Goal: Task Accomplishment & Management: Manage account settings

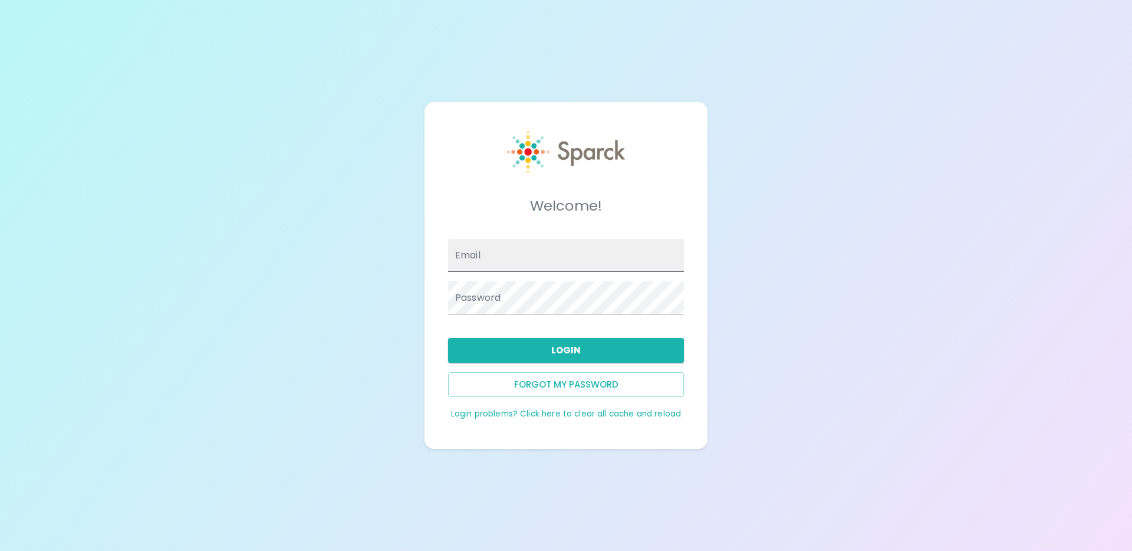
click at [590, 261] on input "Email" at bounding box center [566, 255] width 236 height 33
type input "[EMAIL_ADDRESS][DOMAIN_NAME]"
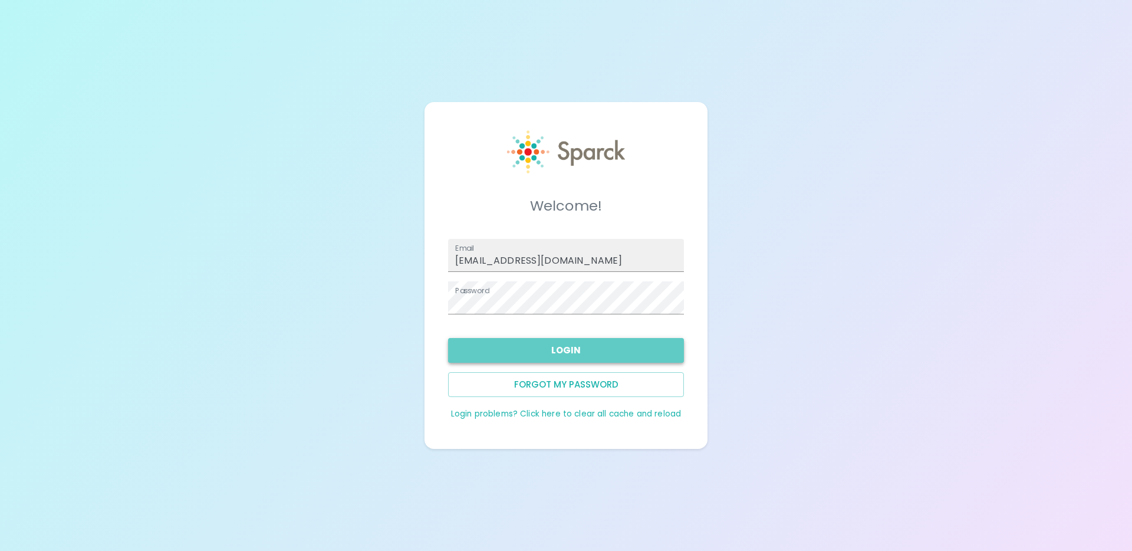
click at [551, 344] on button "Login" at bounding box center [566, 350] width 236 height 25
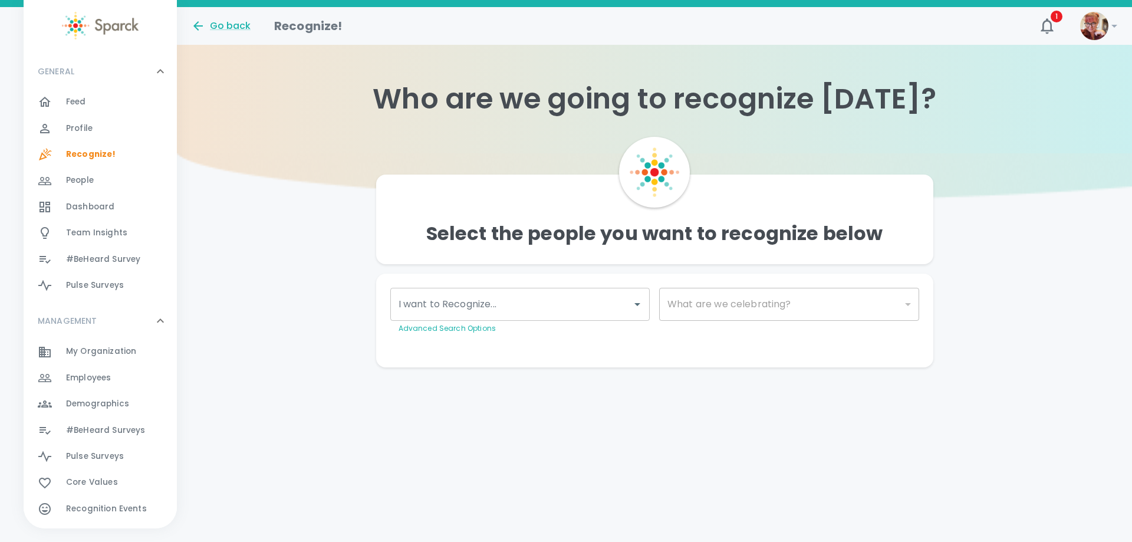
click at [325, 286] on div "Select the people you want to recognize below I want to Recognize... I want to …" at bounding box center [654, 260] width 955 height 214
click at [110, 173] on div "People 0" at bounding box center [121, 180] width 111 height 17
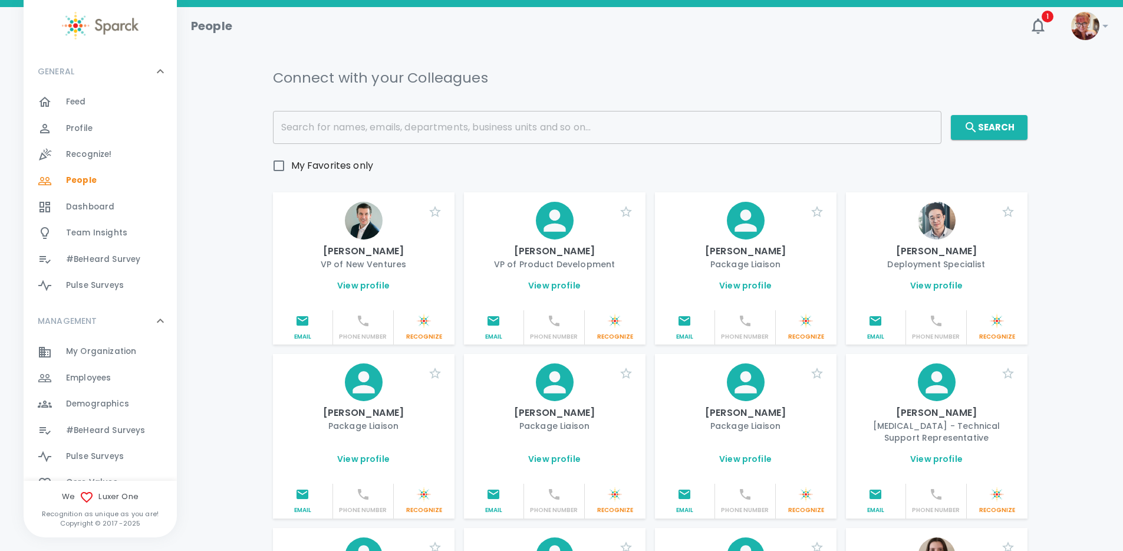
click at [392, 119] on input "text" at bounding box center [607, 127] width 669 height 33
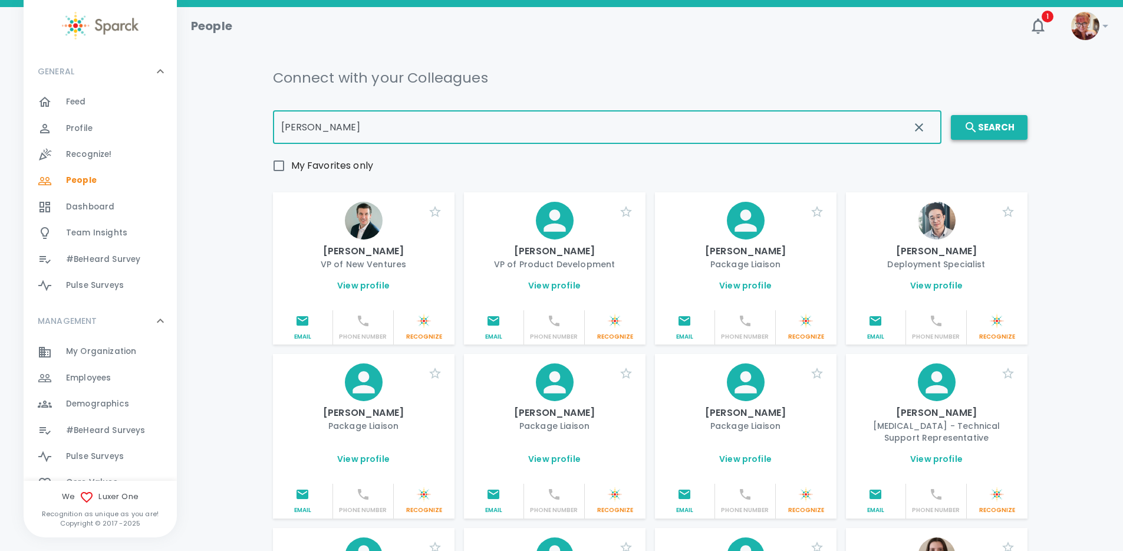
type input "francine"
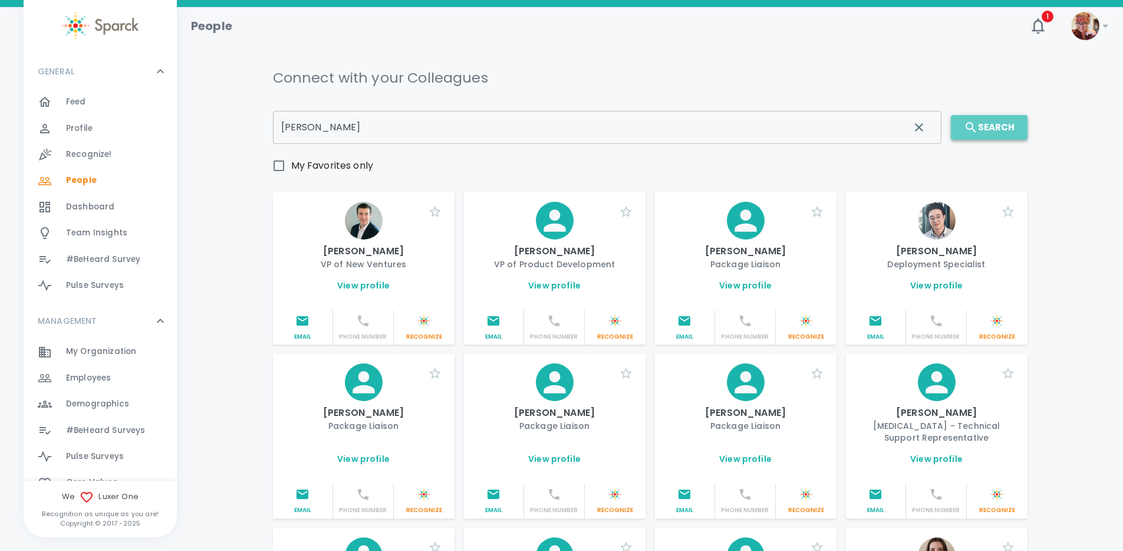
click at [1004, 127] on button "Search" at bounding box center [989, 127] width 77 height 25
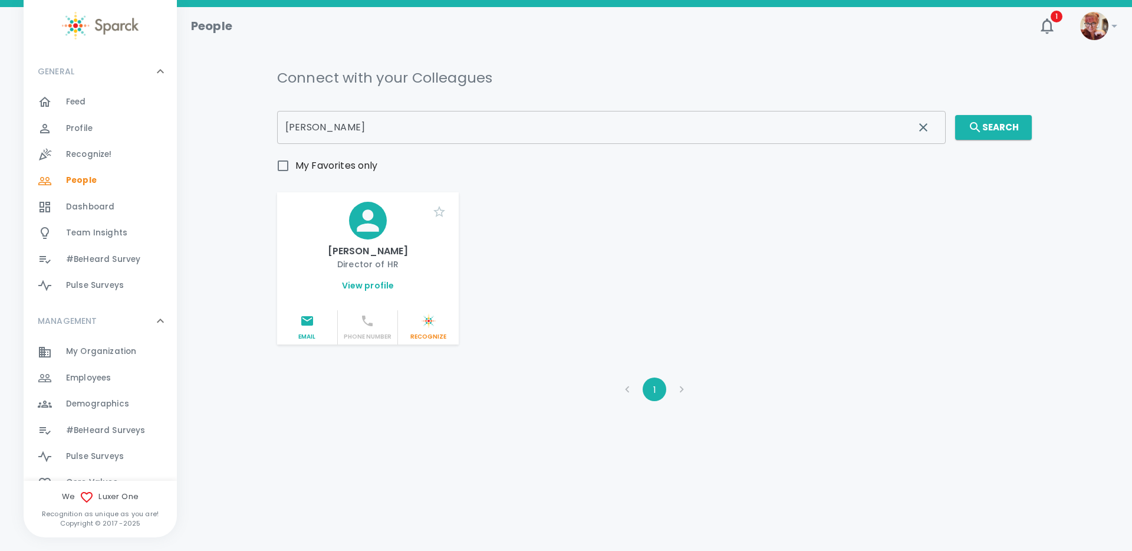
click at [246, 241] on div "Connect with your Colleagues francine ​ Search My Favorites only Franncine Nguy…" at bounding box center [654, 237] width 927 height 356
click at [372, 215] on icon at bounding box center [368, 220] width 22 height 22
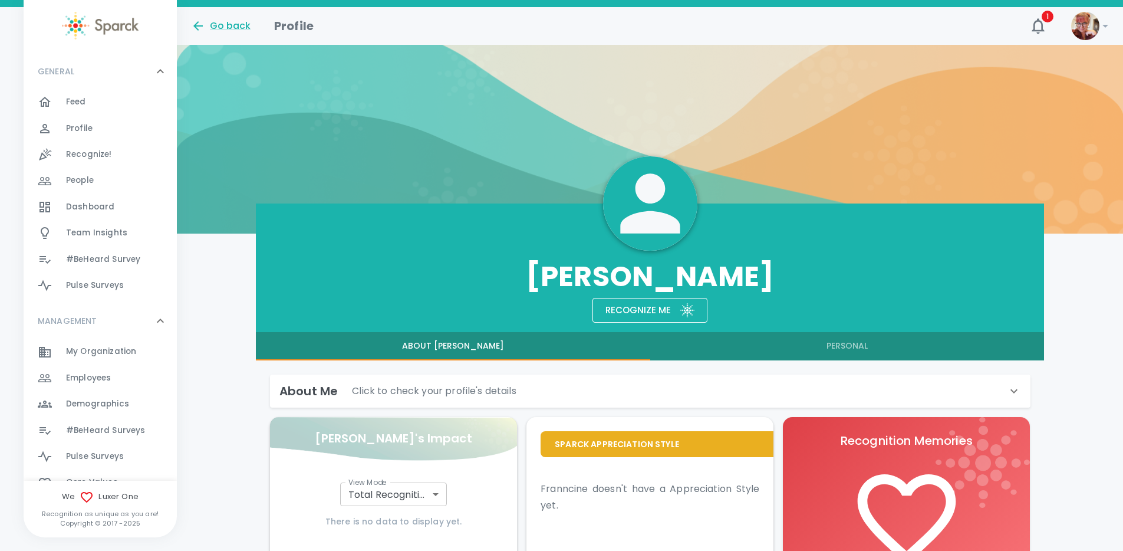
click at [601, 274] on h3 "Franncine Nguyen" at bounding box center [650, 276] width 789 height 33
drag, startPoint x: 592, startPoint y: 280, endPoint x: 528, endPoint y: 285, distance: 63.9
click at [528, 285] on h3 "Franncine Nguyen" at bounding box center [650, 276] width 789 height 33
click at [580, 280] on h3 "Franncine Nguyen" at bounding box center [650, 276] width 789 height 33
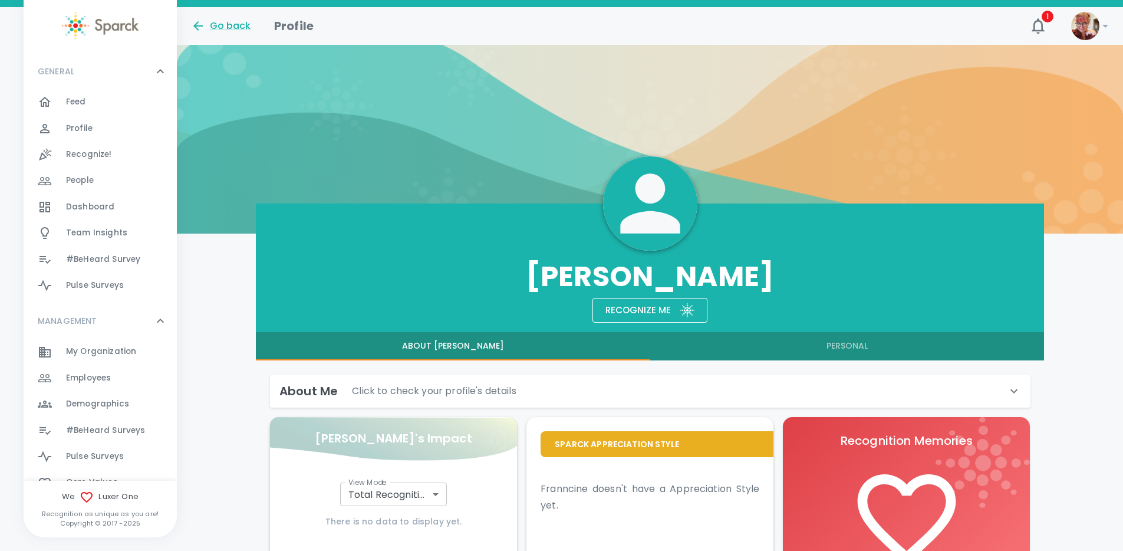
click at [584, 277] on h3 "Franncine Nguyen" at bounding box center [650, 276] width 789 height 33
click at [188, 262] on div "Franncine Nguyen Recognize me About Franncine Personal About Me Click to check …" at bounding box center [650, 456] width 946 height 506
click at [240, 24] on div "Go back" at bounding box center [221, 26] width 60 height 14
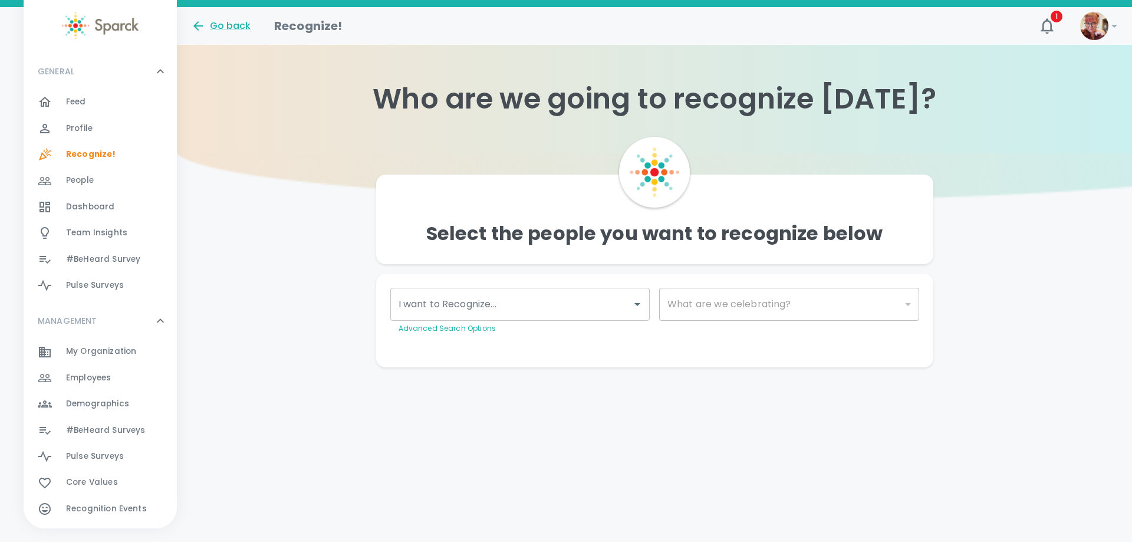
click at [78, 136] on span "Profile 0" at bounding box center [79, 128] width 27 height 17
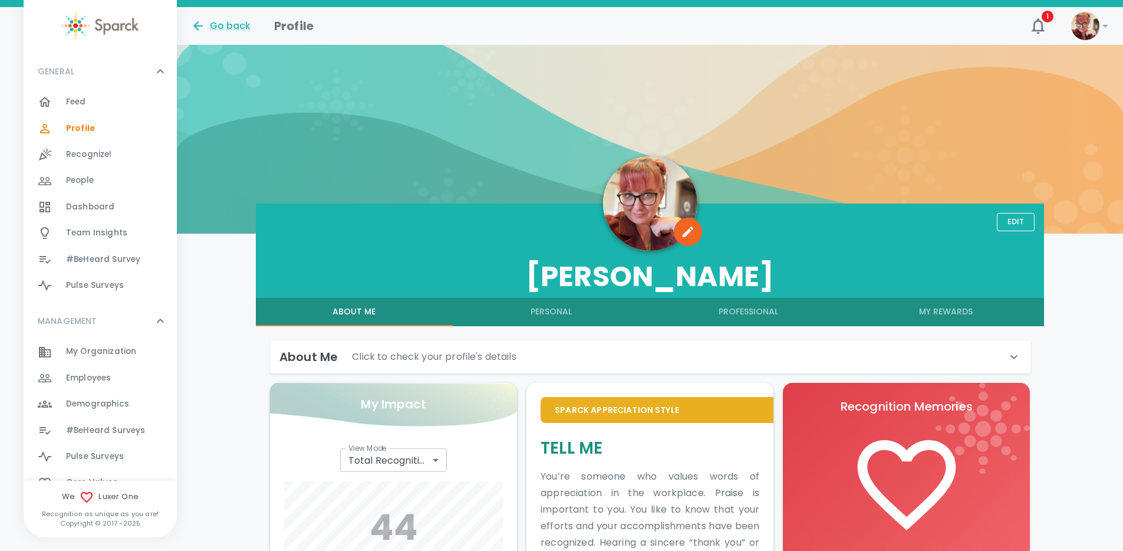
click at [93, 104] on div "Feed 0" at bounding box center [121, 102] width 111 height 17
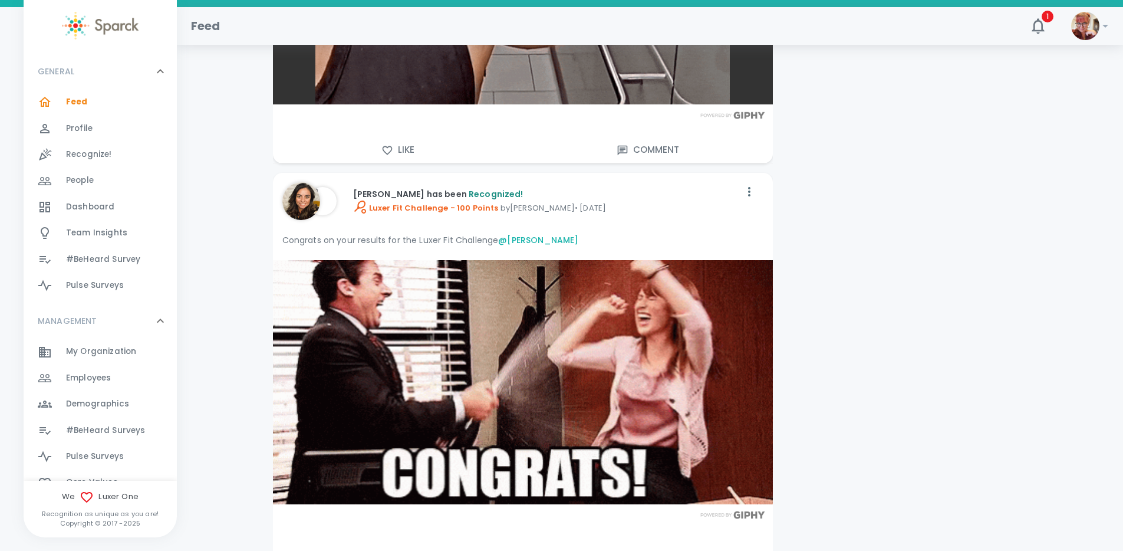
scroll to position [9042, 0]
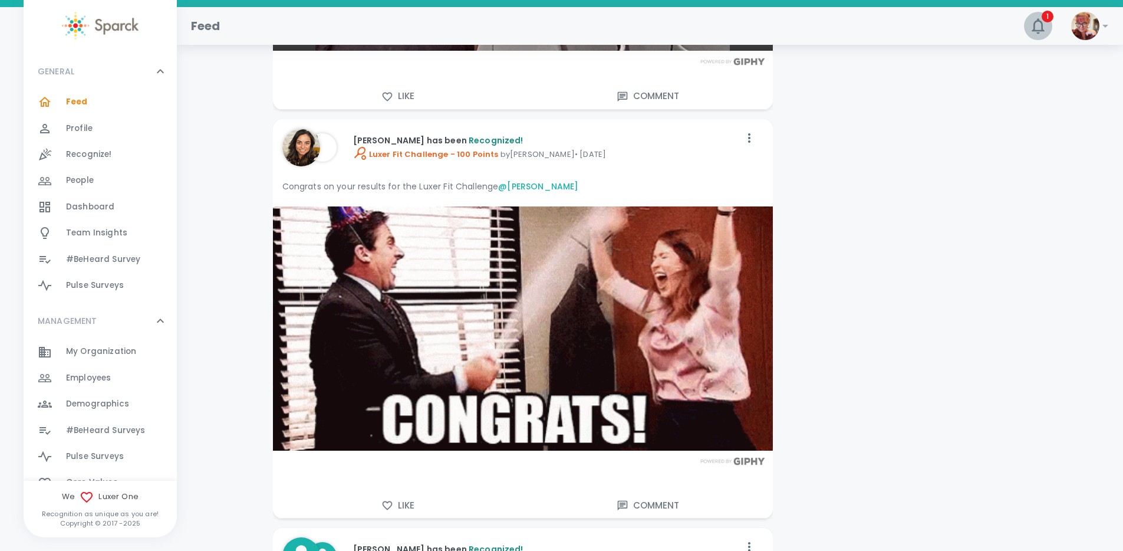
click at [1039, 29] on icon "button" at bounding box center [1038, 26] width 19 height 19
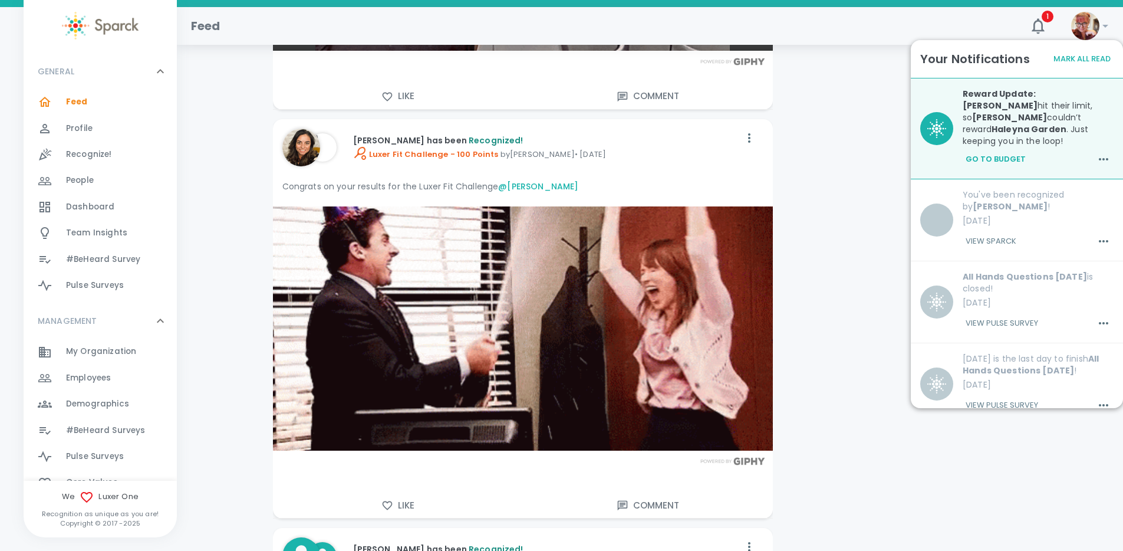
click at [1073, 59] on button "Mark All Read" at bounding box center [1082, 59] width 63 height 18
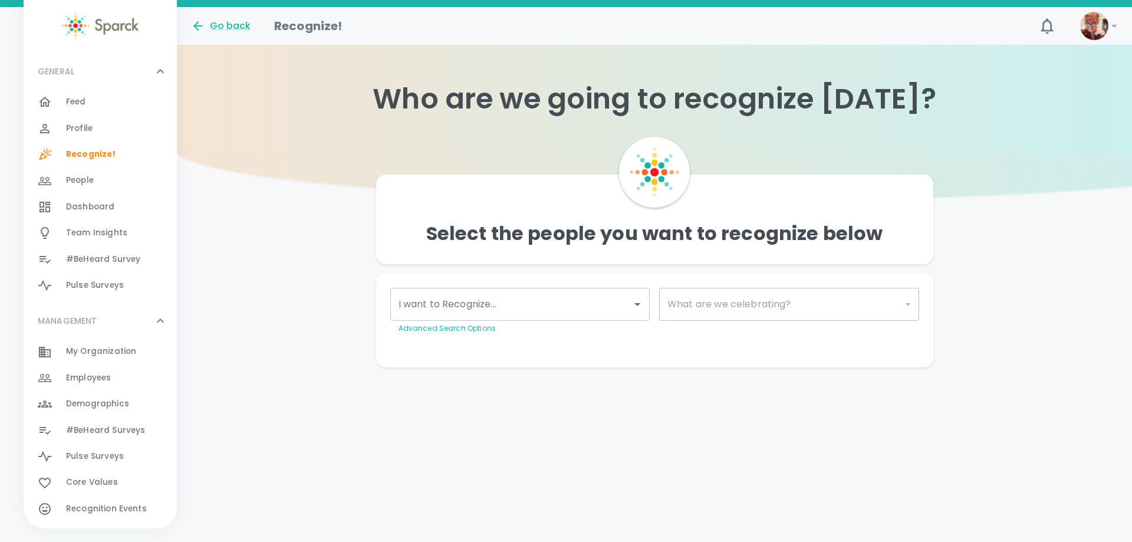
click at [87, 132] on span "Profile" at bounding box center [79, 129] width 27 height 12
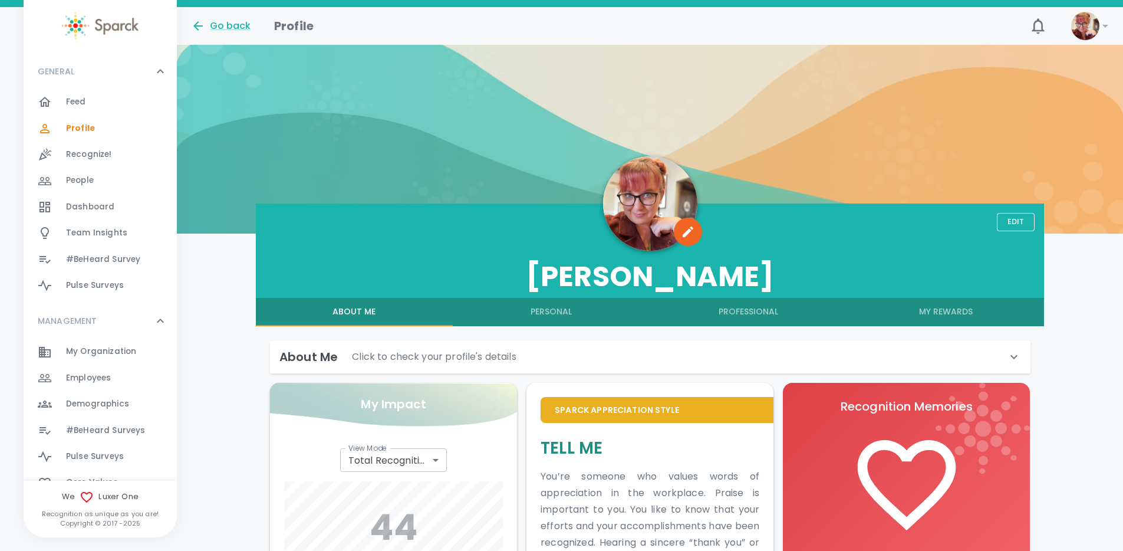
click at [725, 311] on button "Professional" at bounding box center [748, 312] width 197 height 28
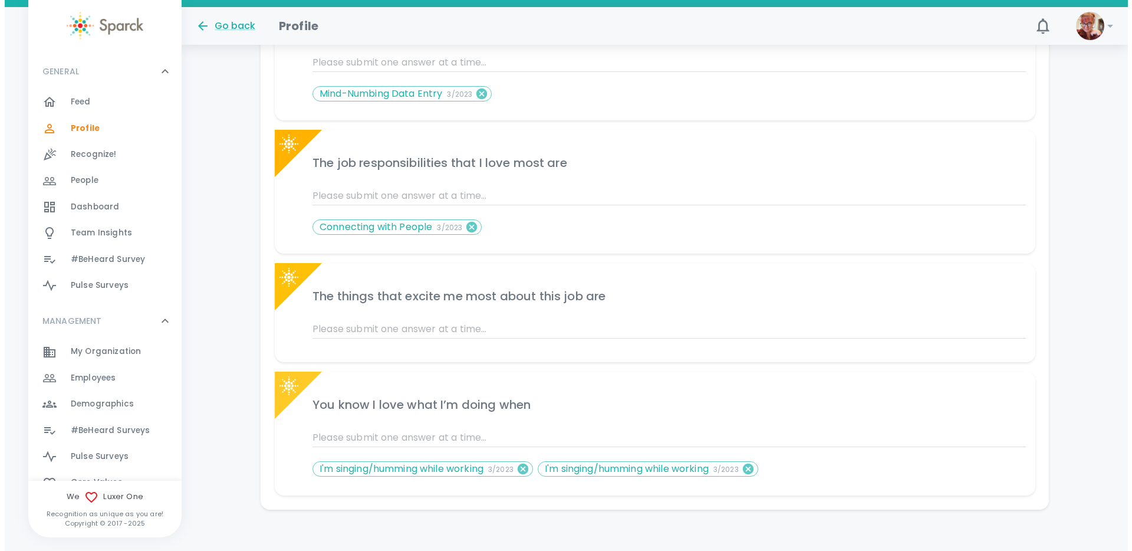
scroll to position [1784, 0]
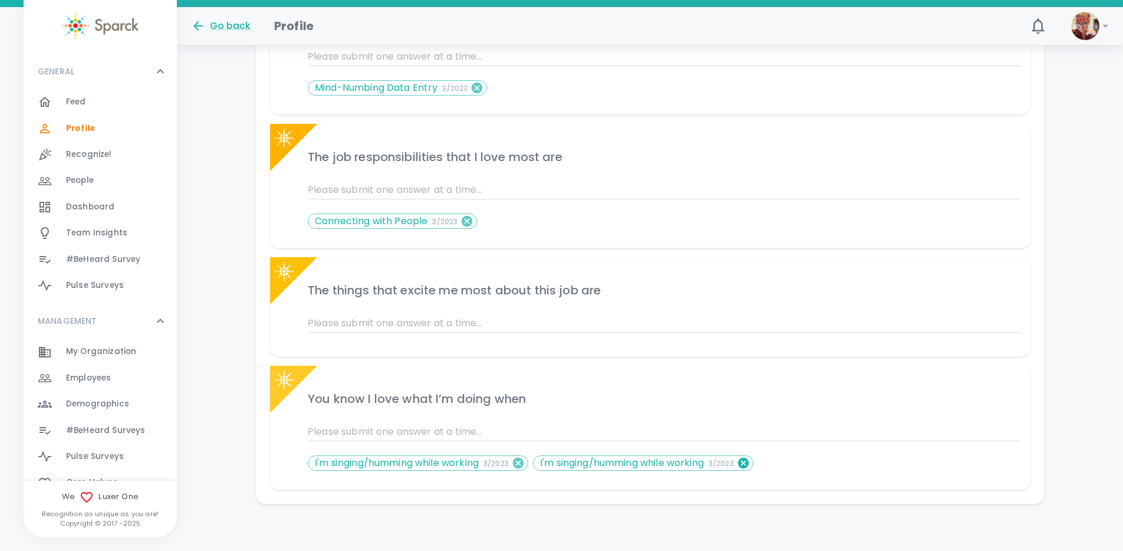
click at [748, 463] on icon at bounding box center [743, 463] width 11 height 11
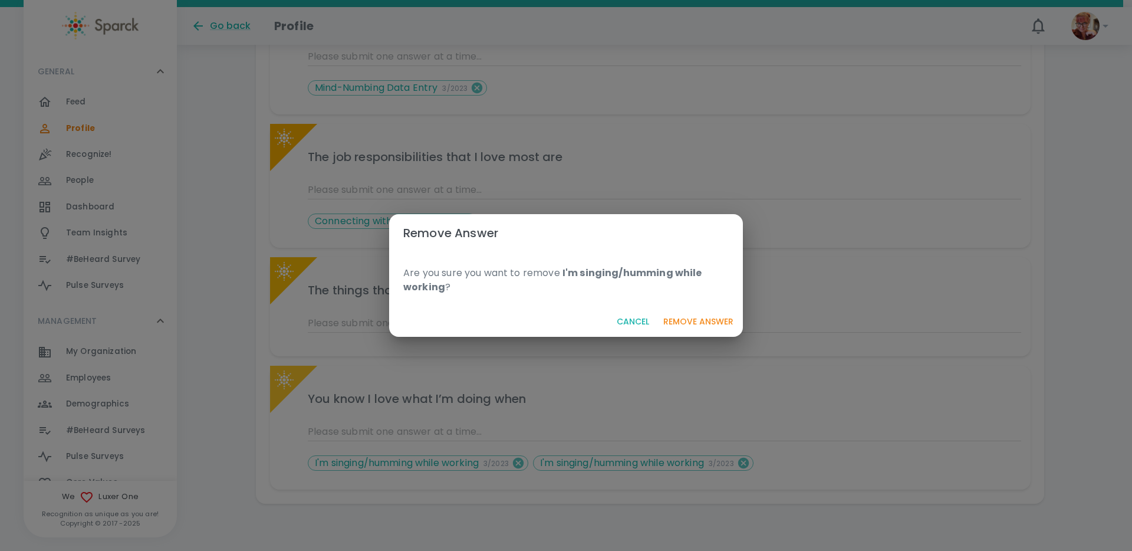
click at [686, 324] on button "Remove Answer" at bounding box center [699, 322] width 80 height 22
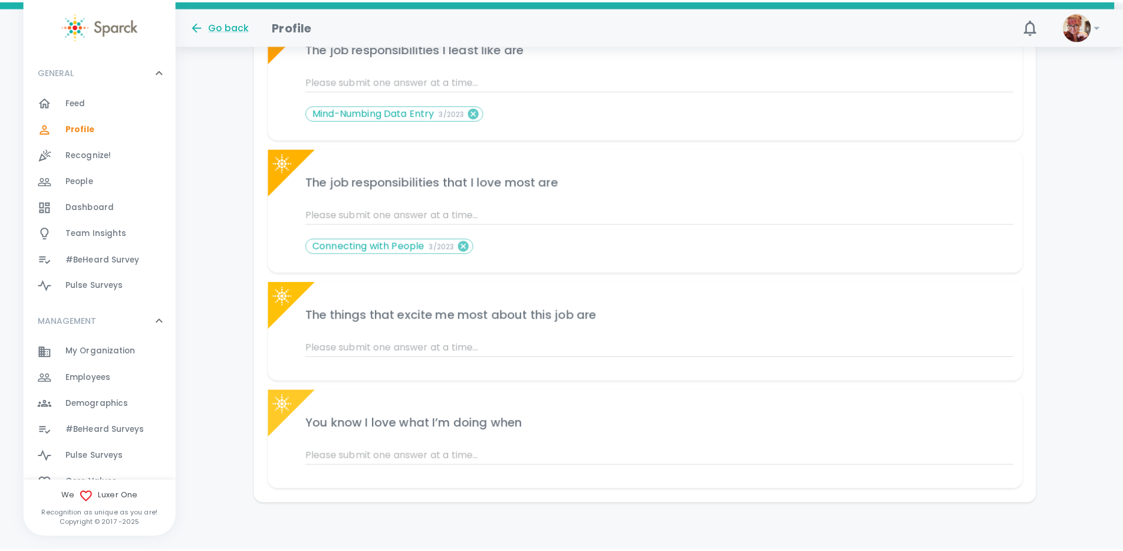
scroll to position [1759, 0]
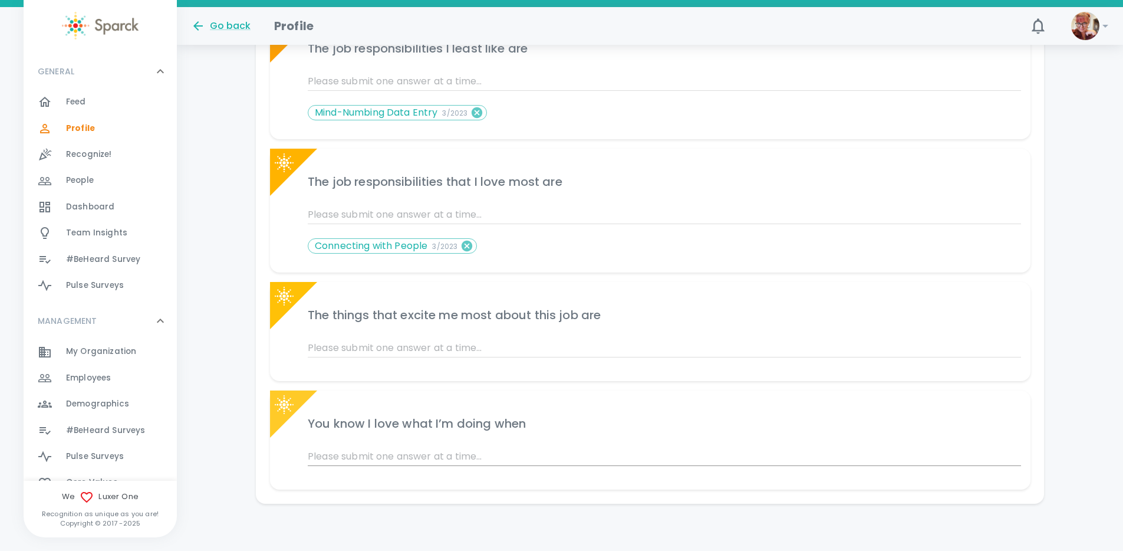
click at [512, 459] on input "text" at bounding box center [665, 456] width 714 height 19
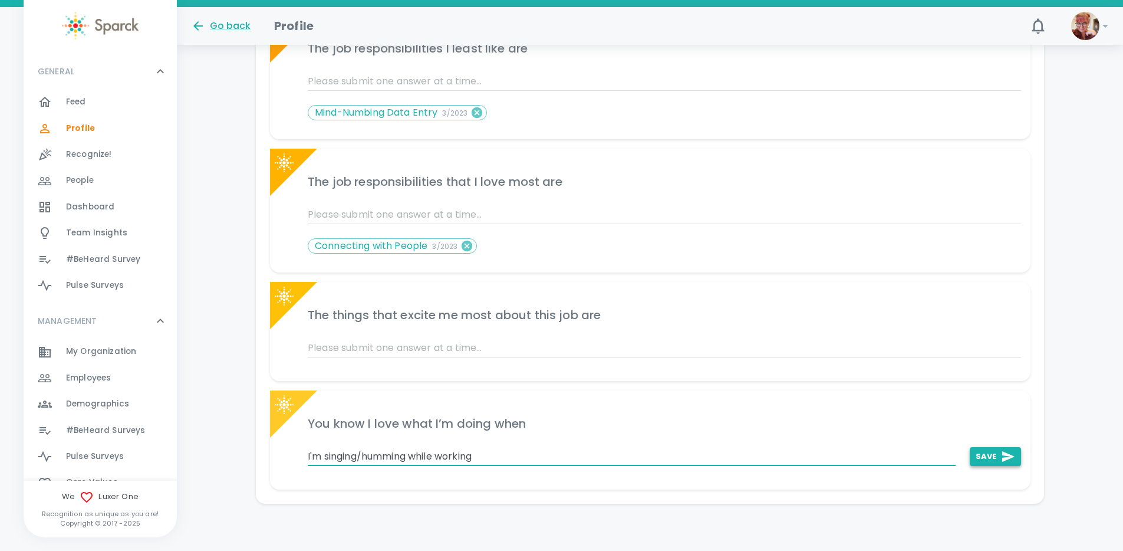
type input "I'm singing/humming while working"
click at [982, 448] on button "Save" at bounding box center [994, 456] width 51 height 19
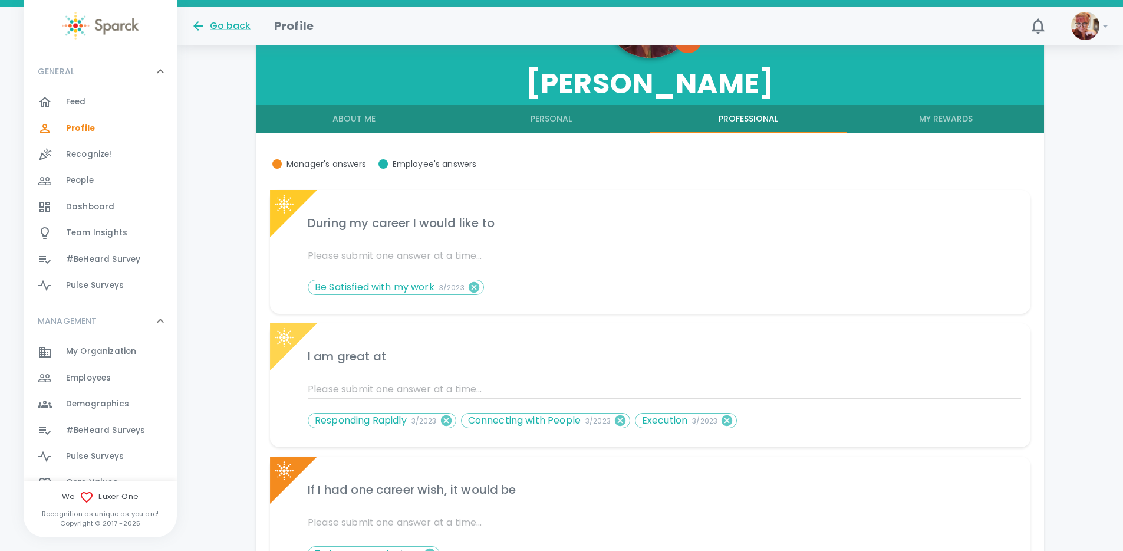
scroll to position [421, 0]
